Goal: Task Accomplishment & Management: Manage account settings

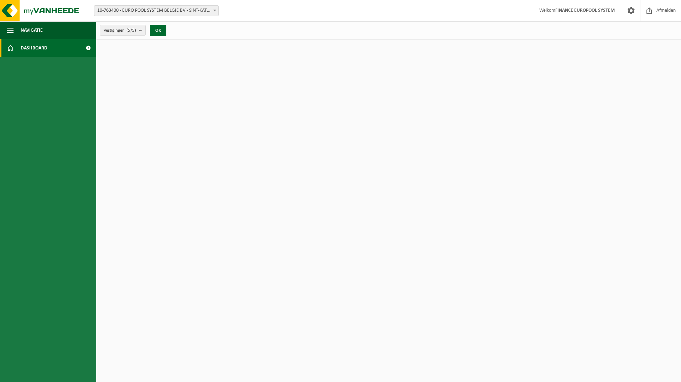
click at [67, 52] on link "Dashboard" at bounding box center [48, 48] width 96 height 18
drag, startPoint x: 0, startPoint y: 0, endPoint x: 87, endPoint y: 46, distance: 98.6
click at [87, 46] on span at bounding box center [88, 48] width 16 height 18
click at [13, 30] on span "button" at bounding box center [10, 30] width 6 height 18
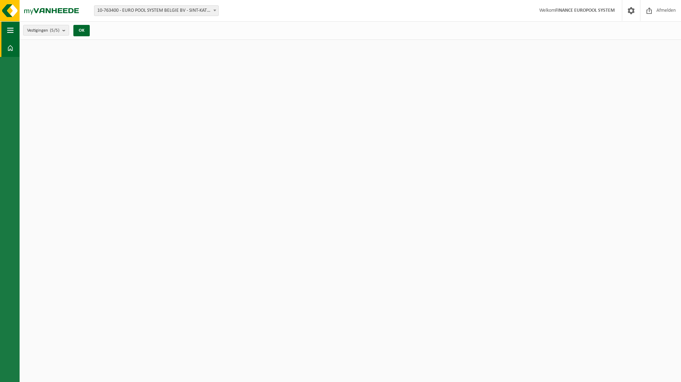
click at [9, 29] on span "button" at bounding box center [10, 30] width 6 height 18
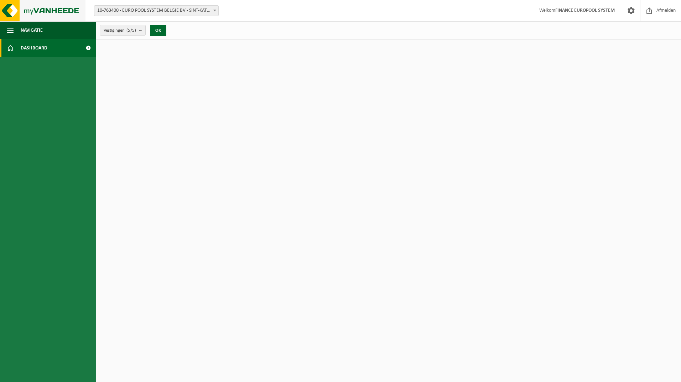
click at [14, 11] on img at bounding box center [42, 10] width 85 height 21
click at [29, 11] on img at bounding box center [42, 10] width 85 height 21
click at [41, 51] on span "Dashboard" at bounding box center [34, 48] width 27 height 18
click at [87, 47] on span at bounding box center [88, 48] width 16 height 18
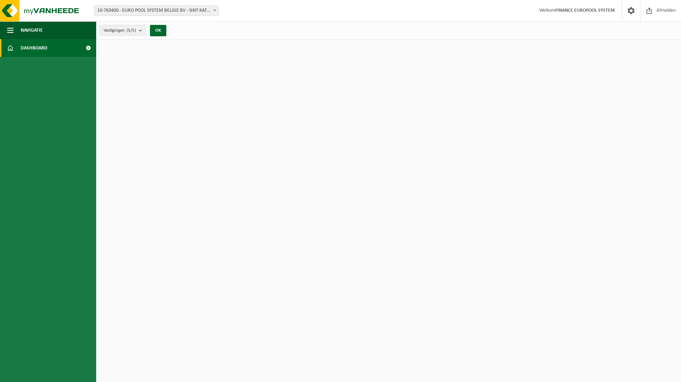
click at [87, 47] on span at bounding box center [88, 48] width 16 height 18
click at [11, 30] on span "button" at bounding box center [10, 30] width 6 height 18
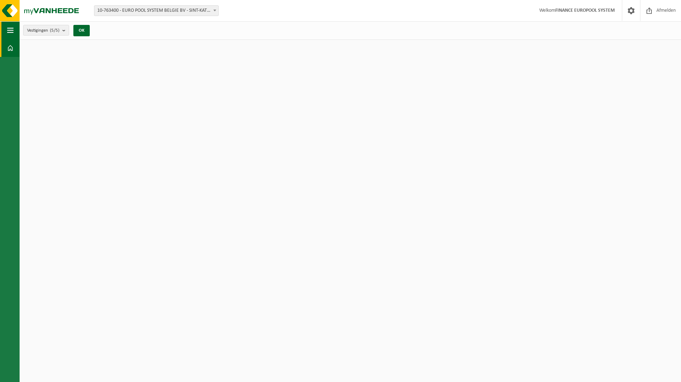
click at [11, 30] on span "button" at bounding box center [10, 30] width 6 height 18
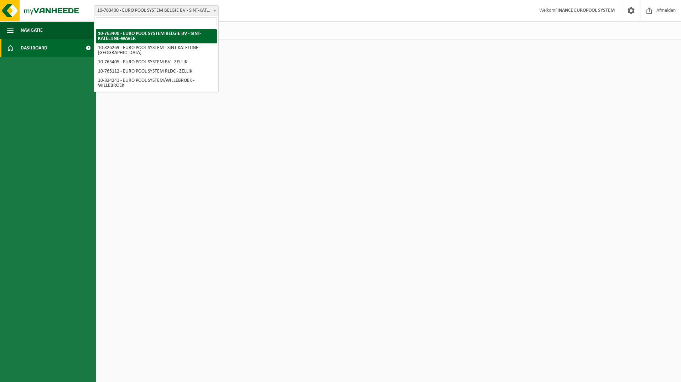
click at [202, 10] on span "10-763400 - EURO POOL SYSTEM BELGIE BV - SINT-KATELIJNE-WAVER" at bounding box center [156, 11] width 124 height 10
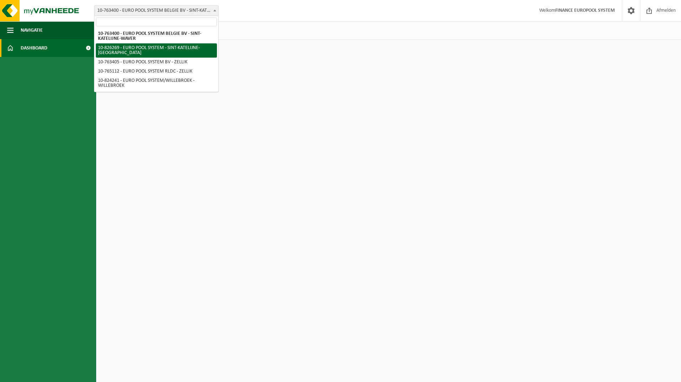
select select "85742"
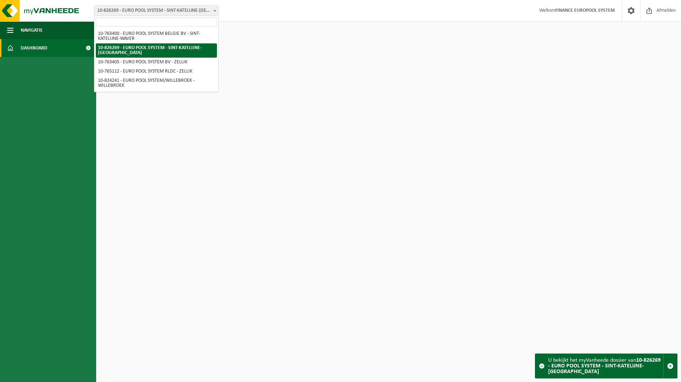
click at [210, 10] on span "10-826269 - EURO POOL SYSTEM - SINT-KATELIJNE-[GEOGRAPHIC_DATA]" at bounding box center [156, 11] width 124 height 10
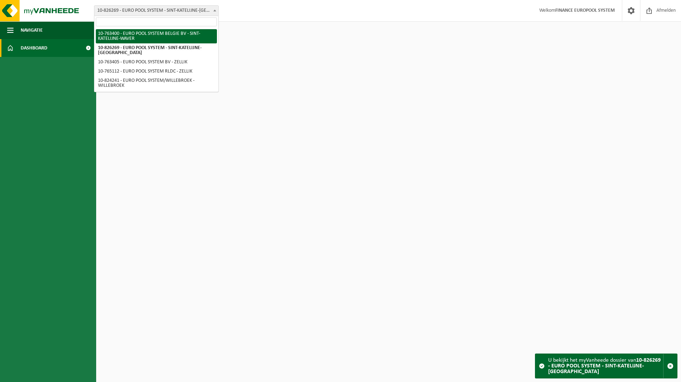
select select "12660"
